Goal: Transaction & Acquisition: Download file/media

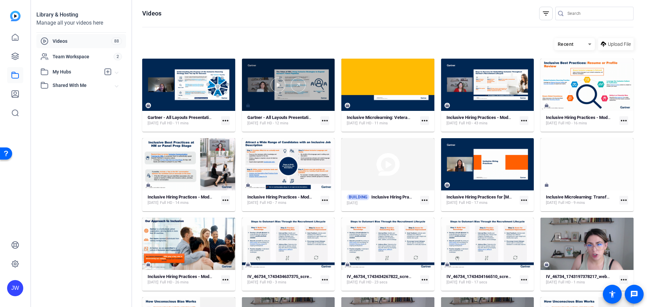
click at [258, 94] on div at bounding box center [288, 85] width 93 height 52
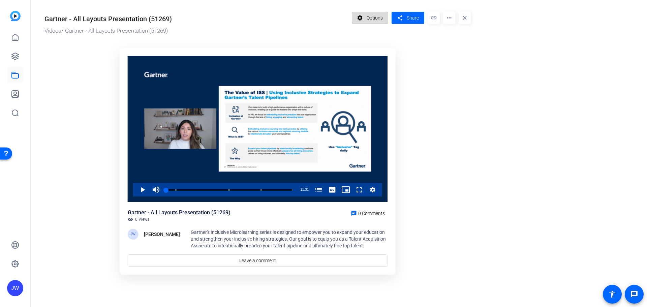
click at [375, 19] on span "Options" at bounding box center [375, 17] width 16 height 13
click at [444, 17] on mat-icon "more_horiz" at bounding box center [449, 18] width 12 height 12
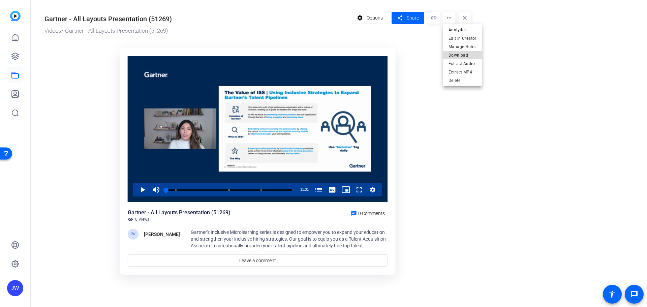
click at [469, 58] on span "Download" at bounding box center [463, 55] width 28 height 8
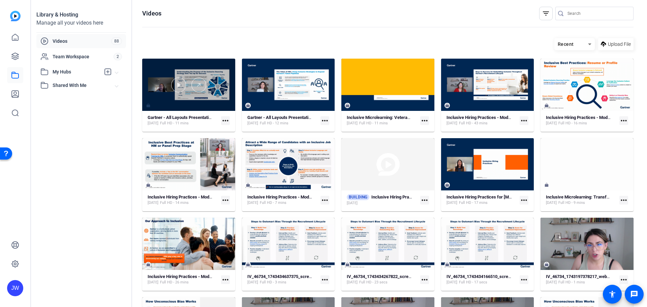
click at [171, 90] on div at bounding box center [188, 85] width 93 height 15
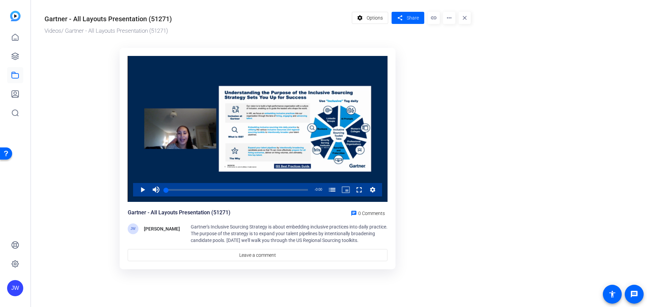
click at [453, 20] on mat-icon "more_horiz" at bounding box center [449, 18] width 12 height 12
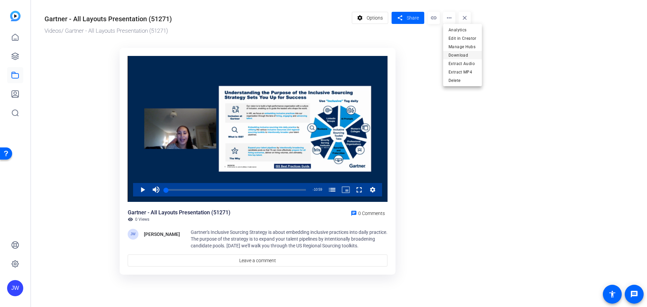
click at [456, 54] on span "Download" at bounding box center [463, 55] width 28 height 8
